Goal: Information Seeking & Learning: Learn about a topic

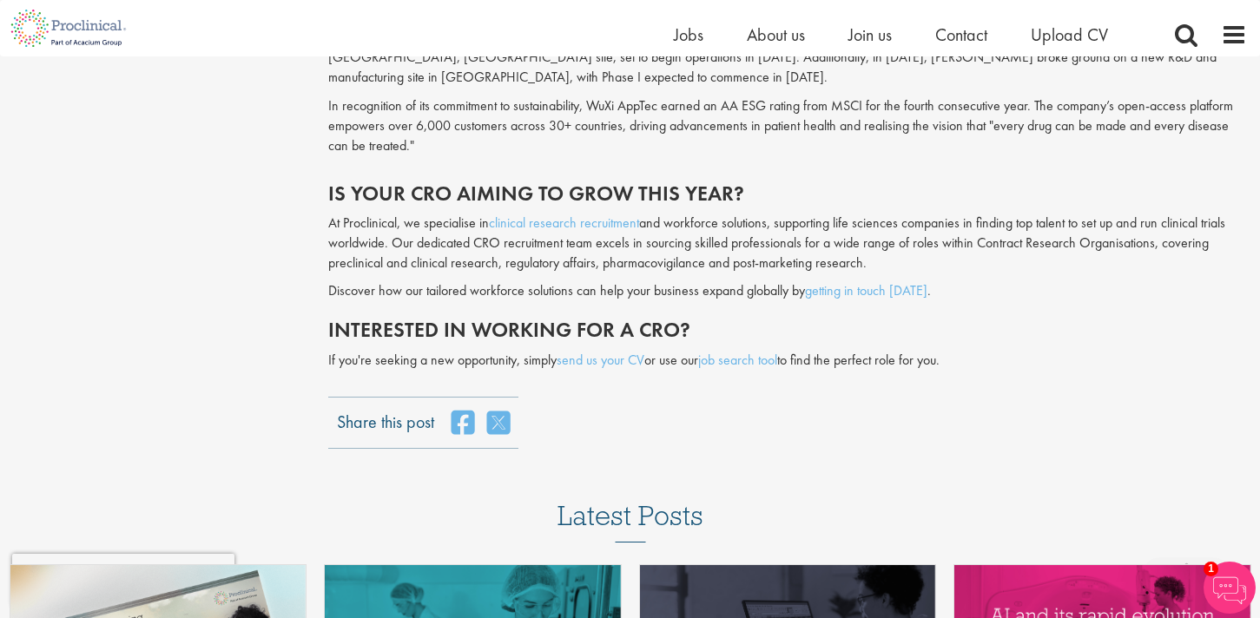
scroll to position [4238, 0]
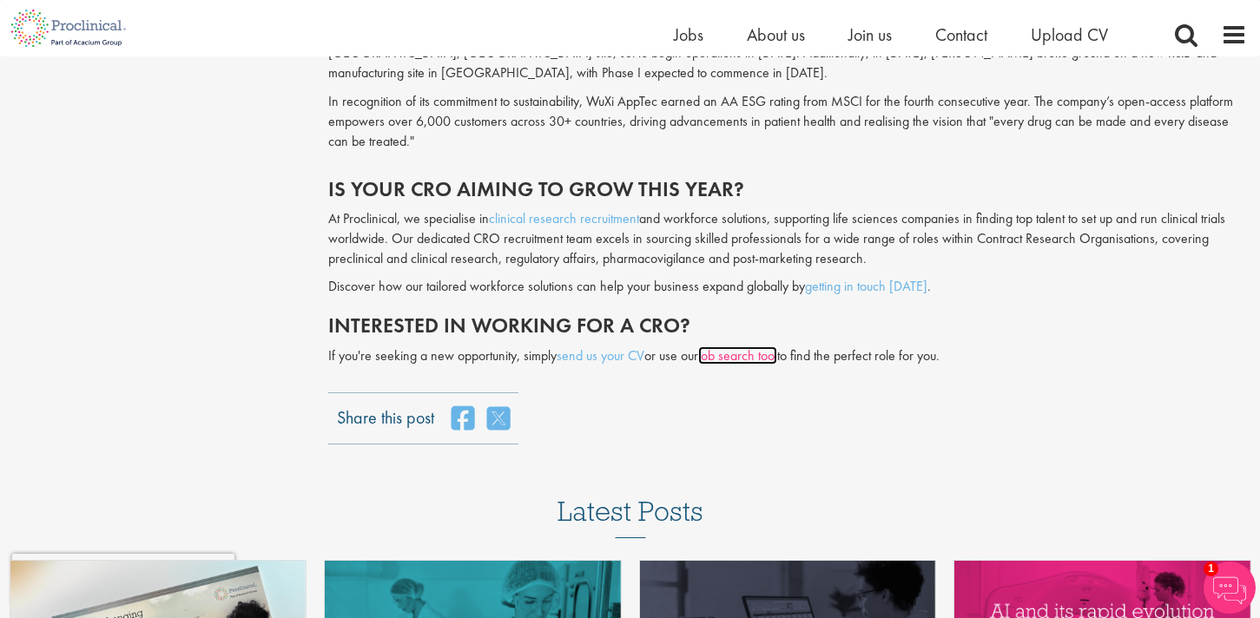
click at [775, 346] on link "job search tool" at bounding box center [737, 355] width 79 height 18
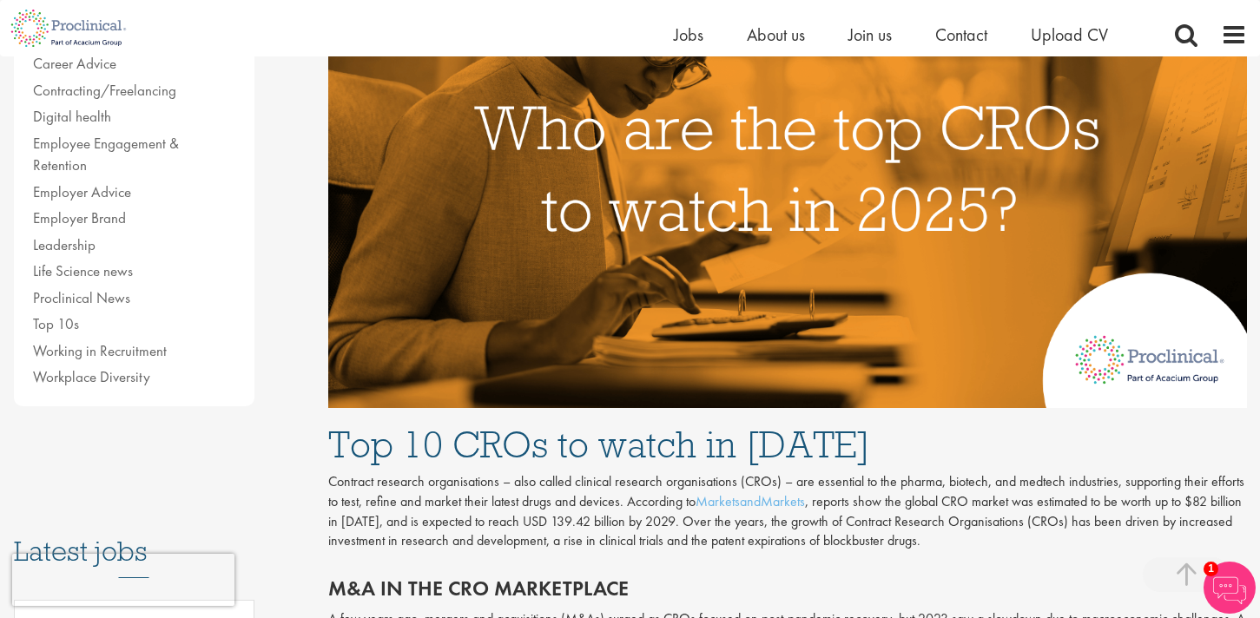
scroll to position [234, 0]
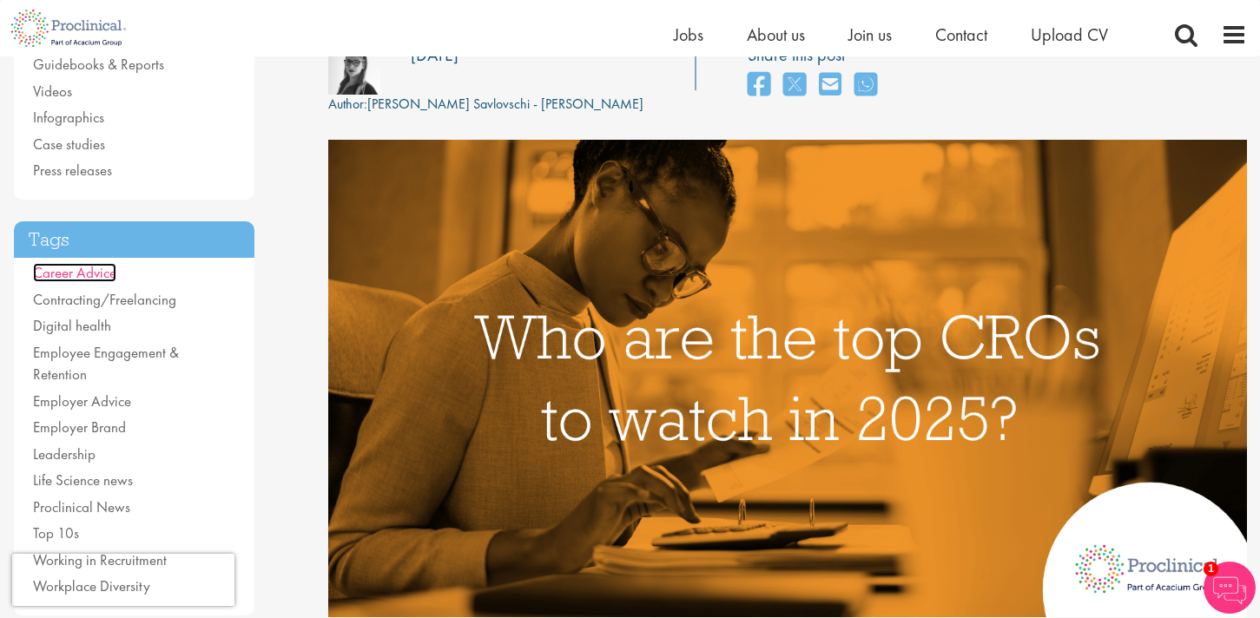
click at [101, 268] on link "Career Advice" at bounding box center [74, 272] width 83 height 19
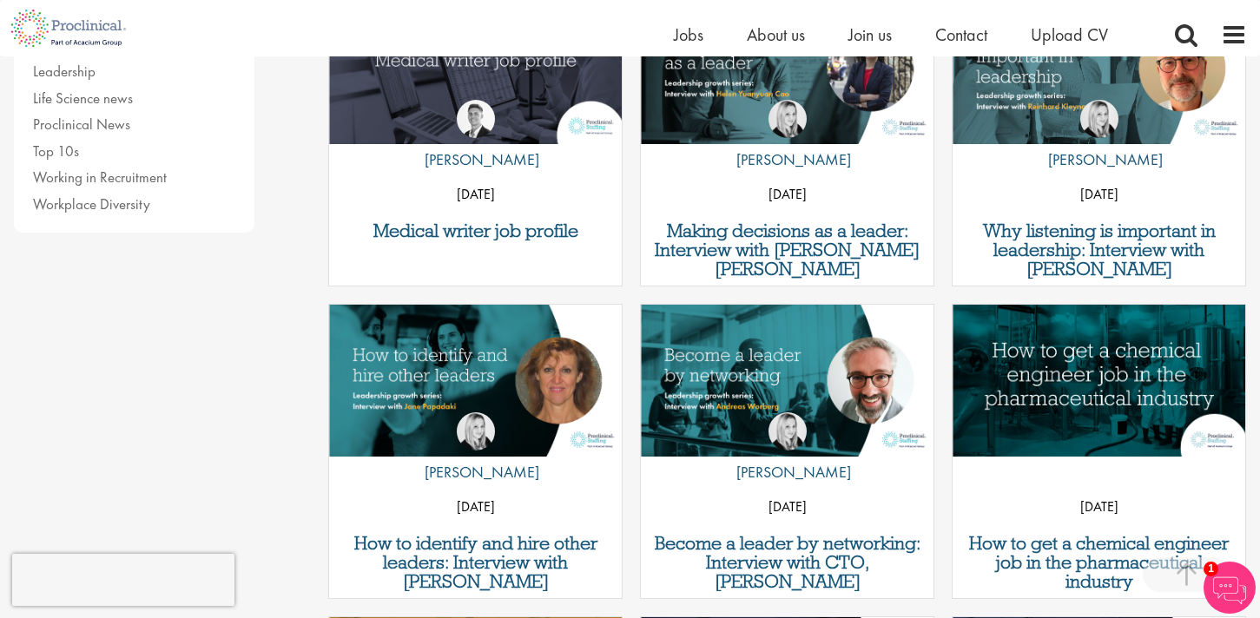
scroll to position [478, 0]
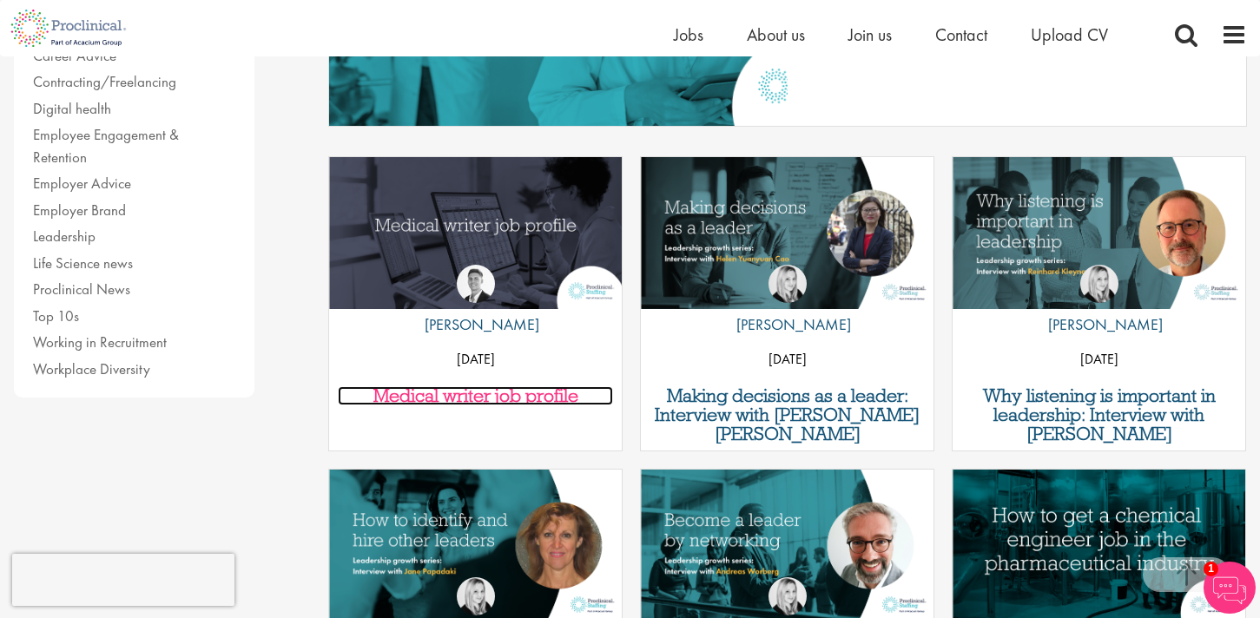
click at [510, 397] on h3 "Medical writer job profile" at bounding box center [475, 395] width 275 height 19
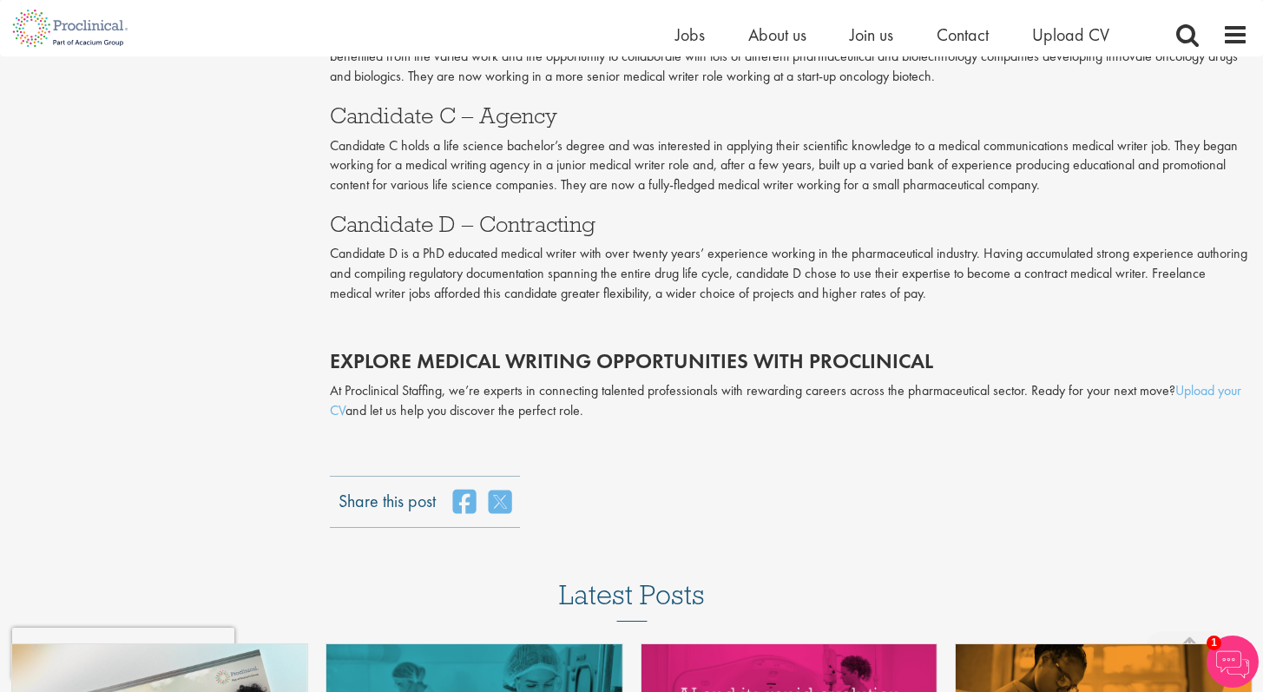
scroll to position [3360, 0]
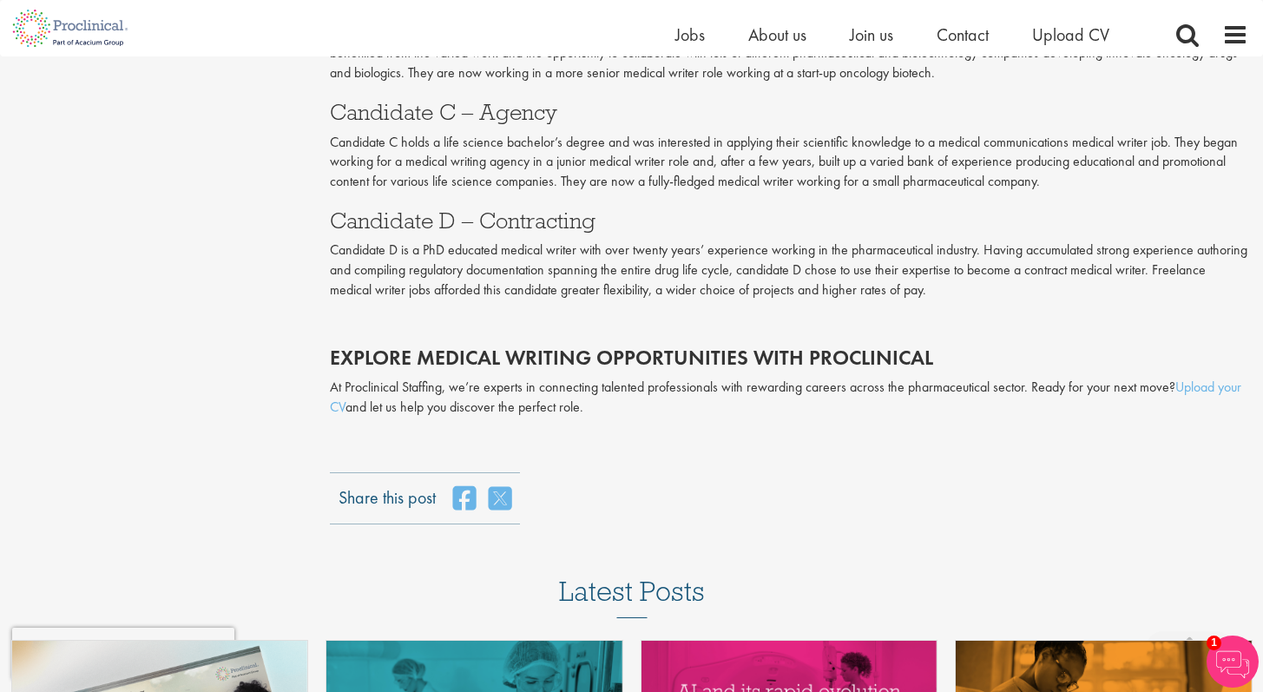
drag, startPoint x: 1269, startPoint y: 196, endPoint x: 1181, endPoint y: 484, distance: 300.4
click at [1181, 484] on div "Share this post" at bounding box center [789, 498] width 918 height 52
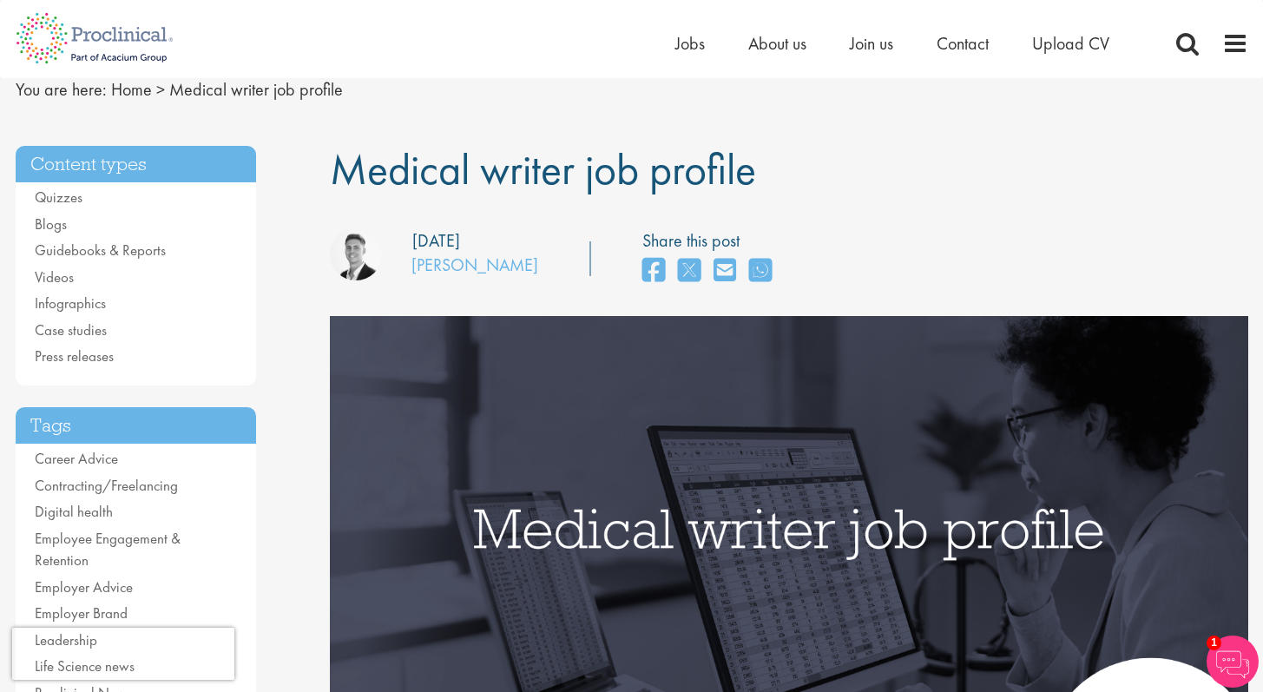
scroll to position [0, 0]
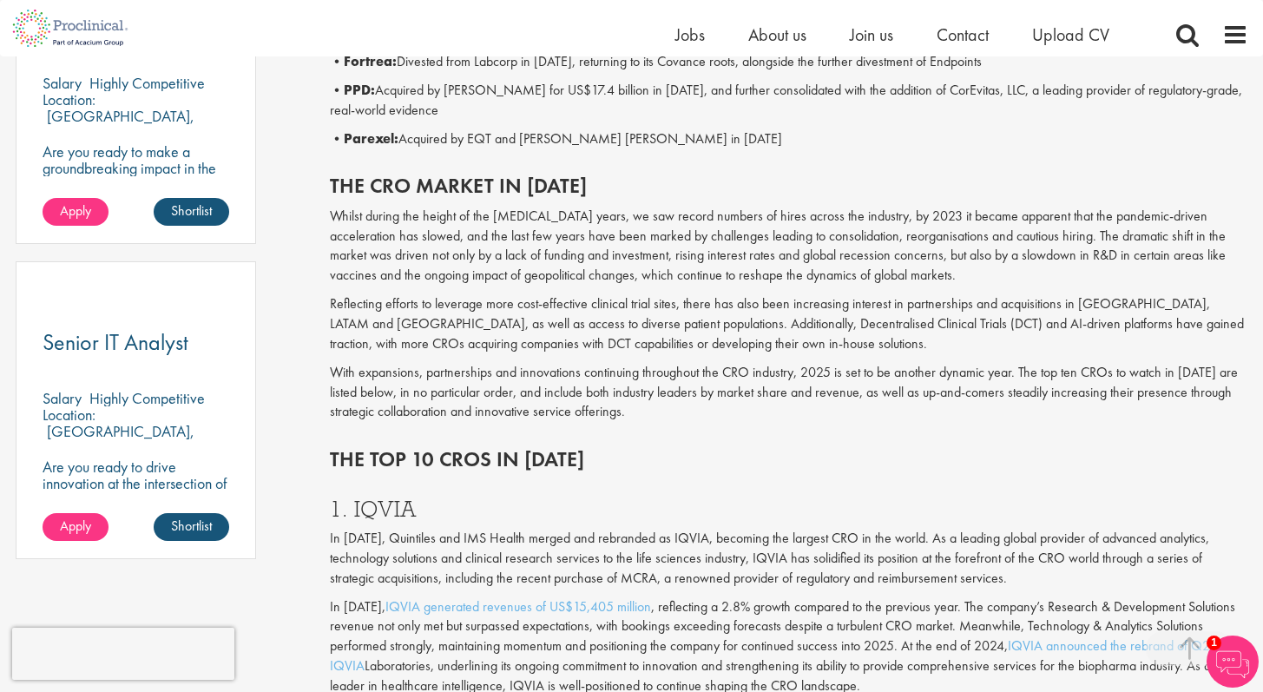
scroll to position [1130, 0]
